Goal: Find specific page/section: Find specific page/section

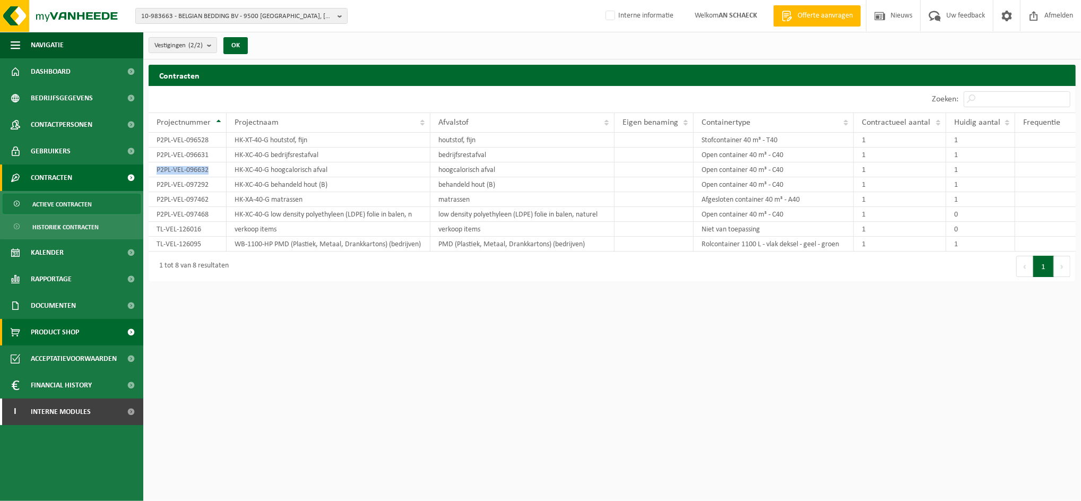
click at [57, 327] on span "Product Shop" at bounding box center [55, 332] width 48 height 27
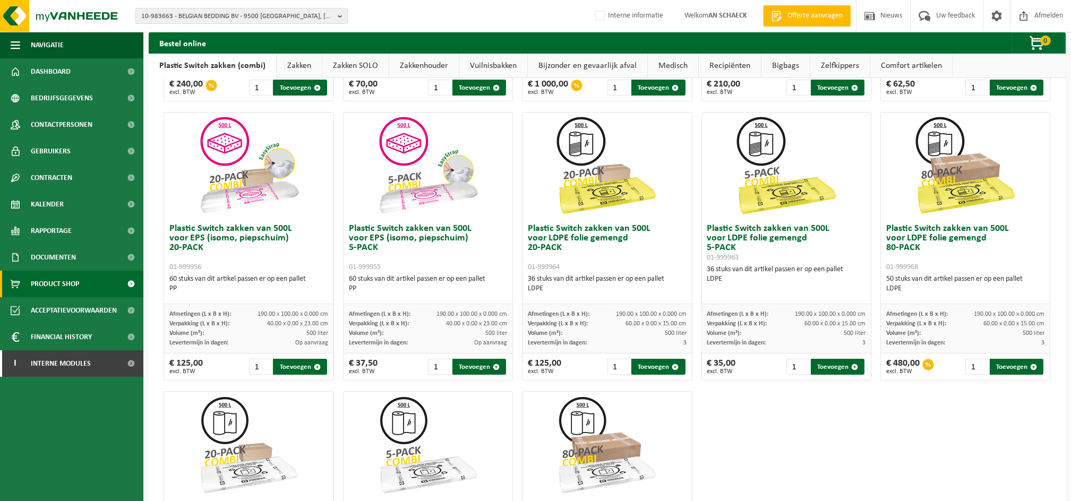
scroll to position [283, 0]
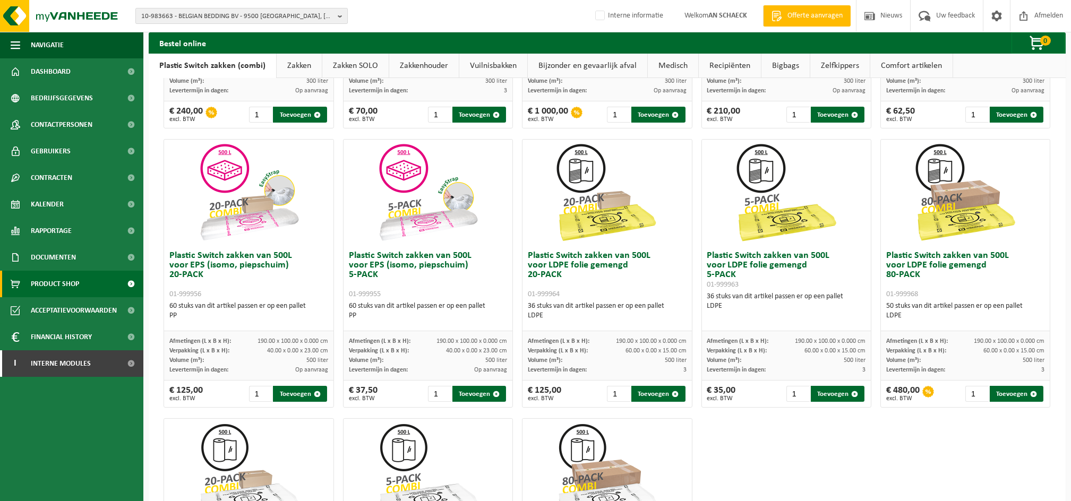
click at [186, 18] on span "10-983663 - BELGIAN BEDDING BV - 9500 GERAARDSBERGEN, DIEBEKE 20" at bounding box center [237, 16] width 192 height 16
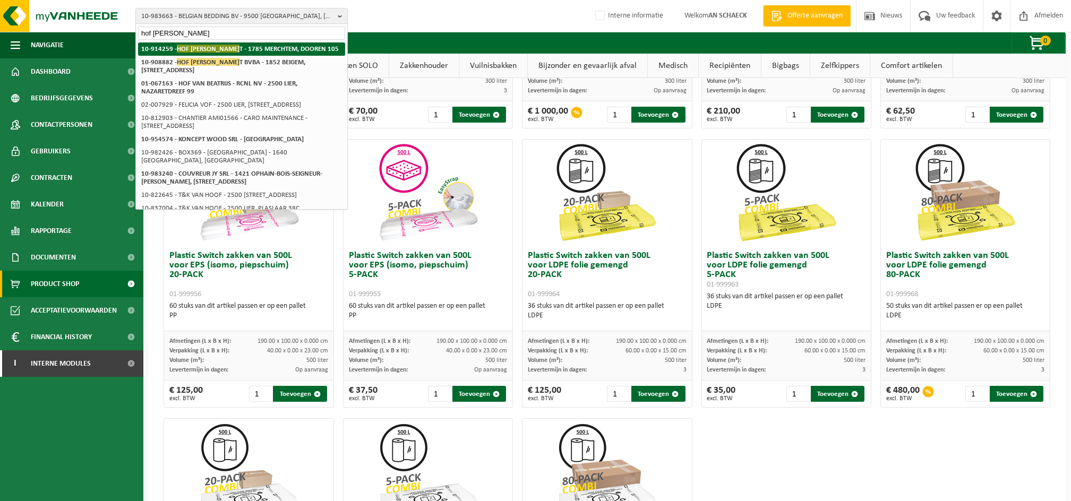
type input "hof ter lin"
click at [307, 47] on strong "10-914259 - HOF TER LIN T - 1785 MERCHTEM, DOOREN 105" at bounding box center [239, 49] width 197 height 8
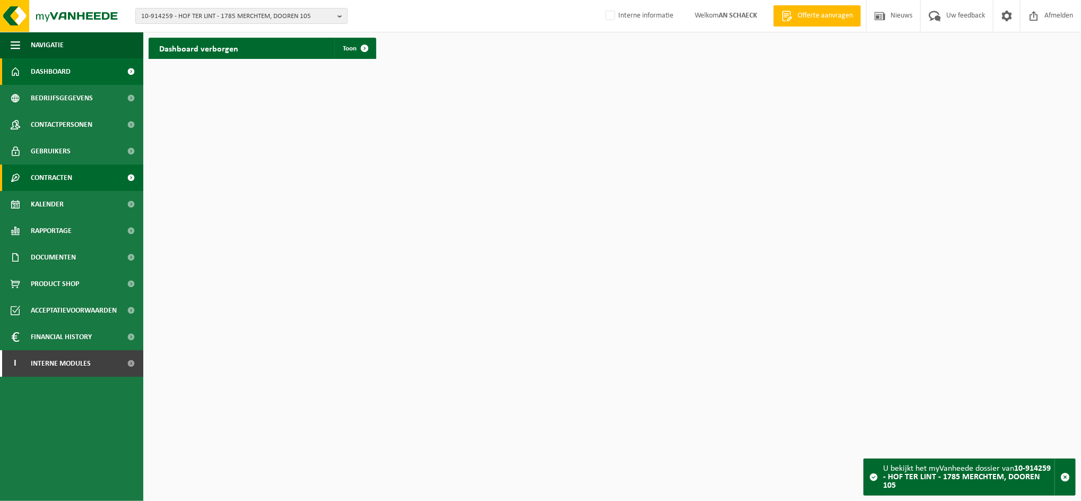
click at [58, 185] on span "Contracten" at bounding box center [51, 178] width 41 height 27
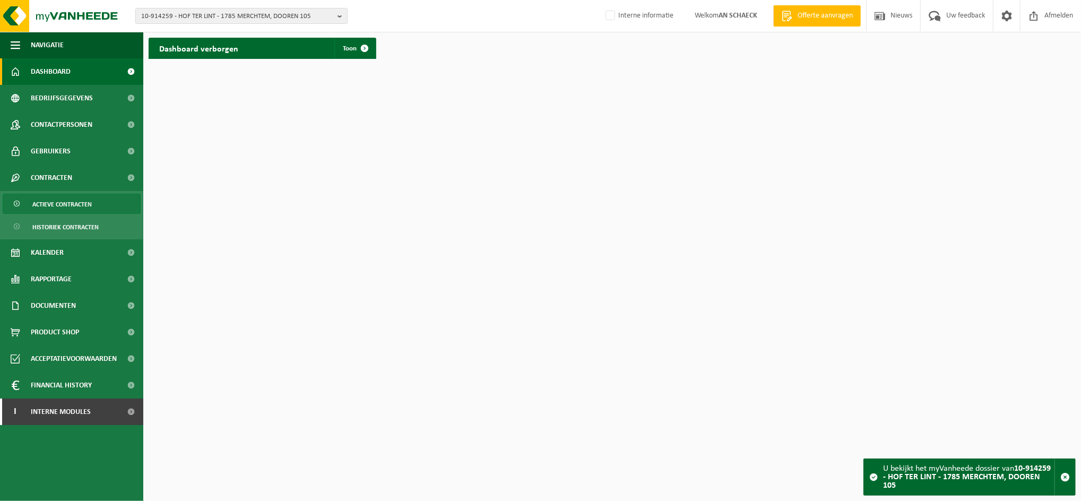
click at [57, 207] on span "Actieve contracten" at bounding box center [61, 204] width 59 height 20
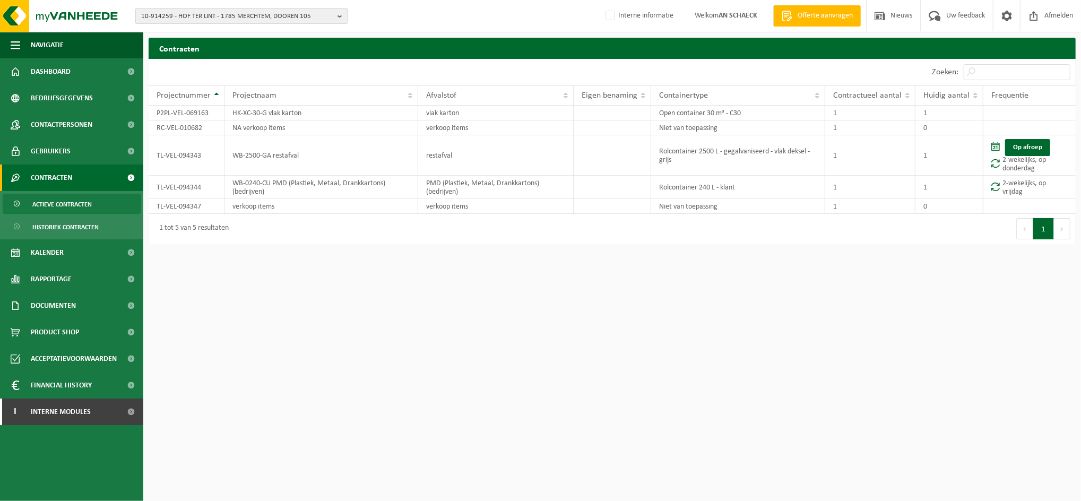
click at [239, 14] on span "10-914259 - HOF TER LINT - 1785 MERCHTEM, DOOREN 105" at bounding box center [237, 16] width 192 height 16
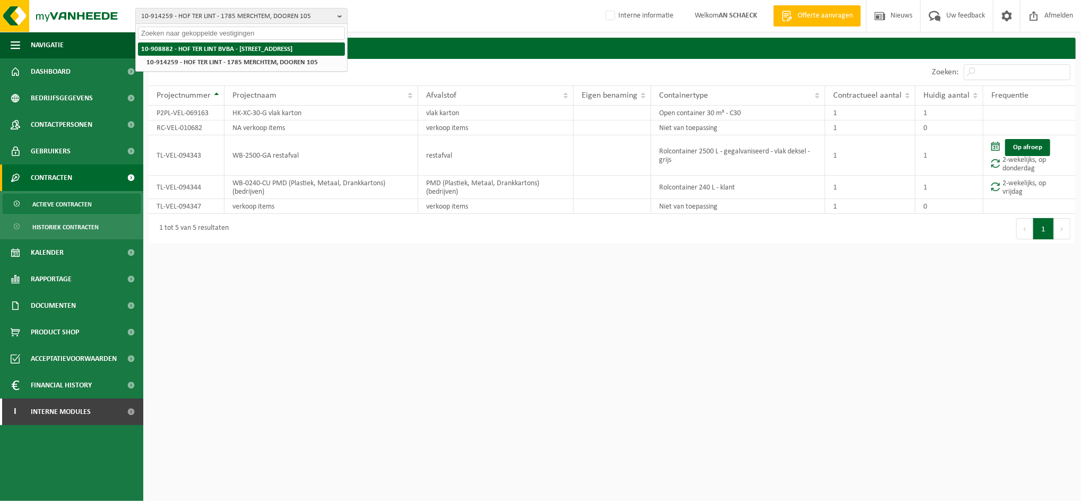
click at [246, 48] on strong "10-908882 - HOF TER LINT BVBA - [STREET_ADDRESS]" at bounding box center [216, 49] width 151 height 7
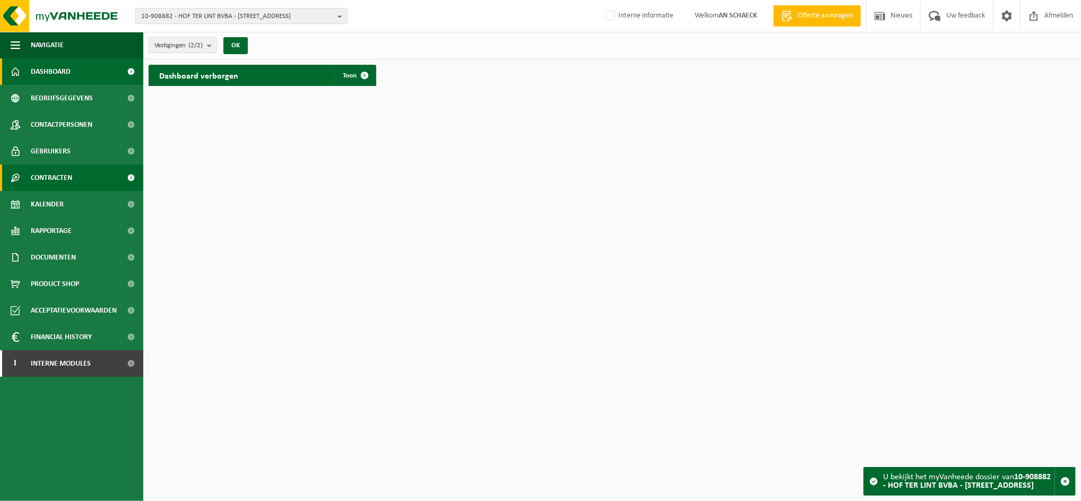
drag, startPoint x: 74, startPoint y: 174, endPoint x: 73, endPoint y: 179, distance: 5.3
click at [73, 174] on link "Contracten" at bounding box center [71, 178] width 143 height 27
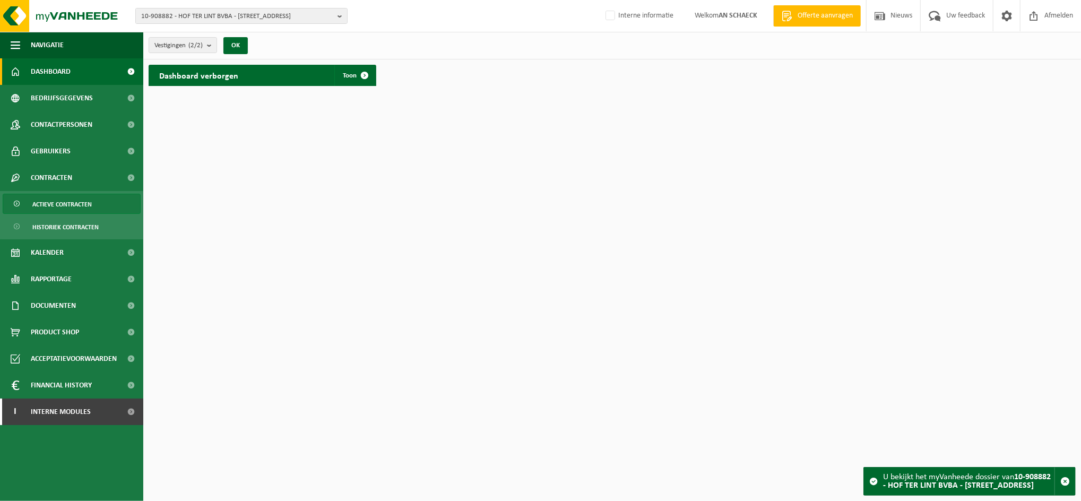
click at [68, 210] on span "Actieve contracten" at bounding box center [61, 204] width 59 height 20
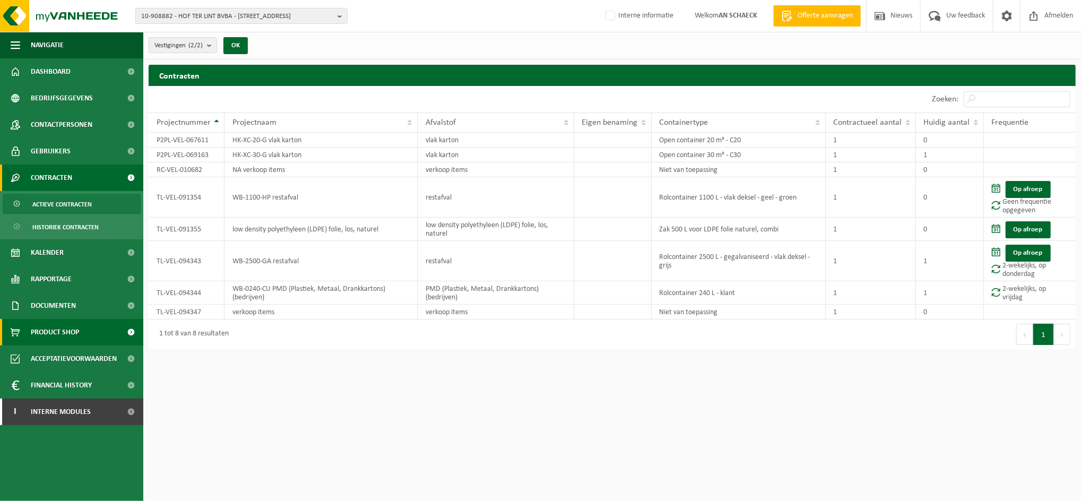
click at [47, 327] on span "Product Shop" at bounding box center [55, 332] width 48 height 27
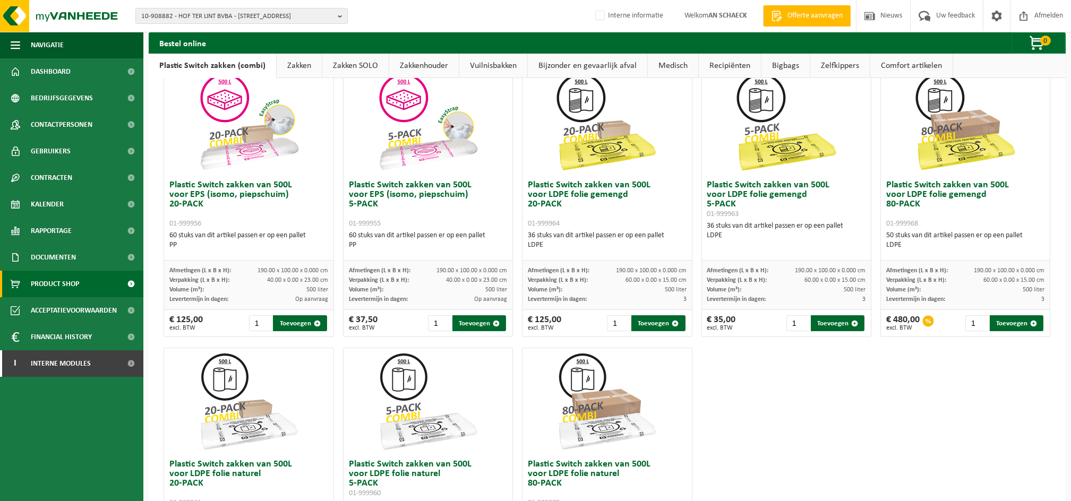
scroll to position [495, 0]
